Goal: Find specific page/section: Find specific page/section

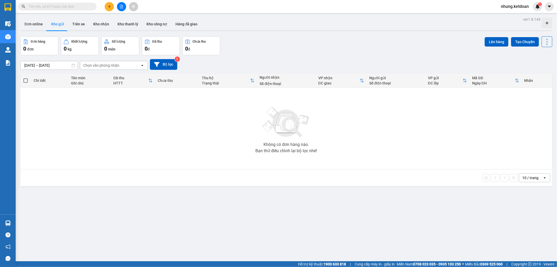
drag, startPoint x: 0, startPoint y: 0, endPoint x: 96, endPoint y: 78, distance: 124.0
click at [96, 78] on div "Tên món" at bounding box center [89, 78] width 37 height 4
click at [128, 69] on div "Chọn văn phòng nhận" at bounding box center [110, 65] width 60 height 8
drag, startPoint x: 132, startPoint y: 54, endPoint x: 165, endPoint y: 71, distance: 36.9
click at [136, 58] on div "ver 1.8.143 Đơn online Kho gửi Trên xe Kho nhận Kho thanh lý Kho công nợ Hàng đ…" at bounding box center [286, 149] width 536 height 267
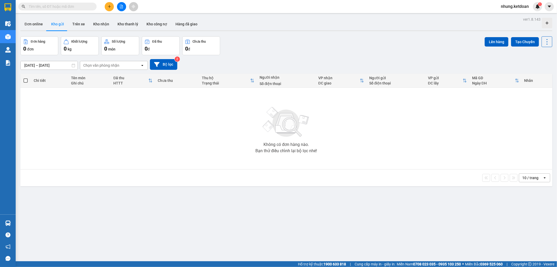
drag, startPoint x: 156, startPoint y: 72, endPoint x: 141, endPoint y: 70, distance: 14.5
click at [154, 72] on div "[DATE] – [DATE] Press the down arrow key to interact with the calendar and sele…" at bounding box center [286, 64] width 532 height 19
